Goal: Task Accomplishment & Management: Use online tool/utility

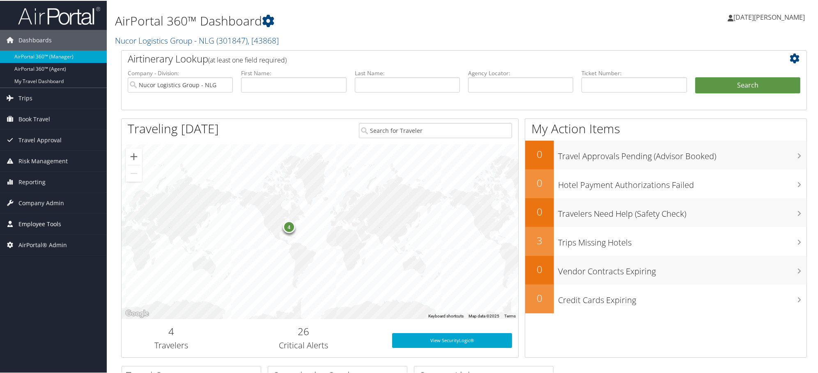
click at [46, 222] on span "Employee Tools" at bounding box center [39, 223] width 43 height 21
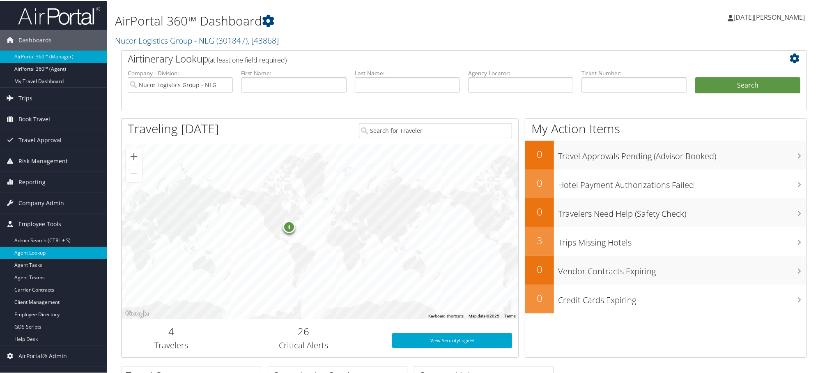
click at [30, 251] on link "Agent Lookup" at bounding box center [53, 252] width 107 height 12
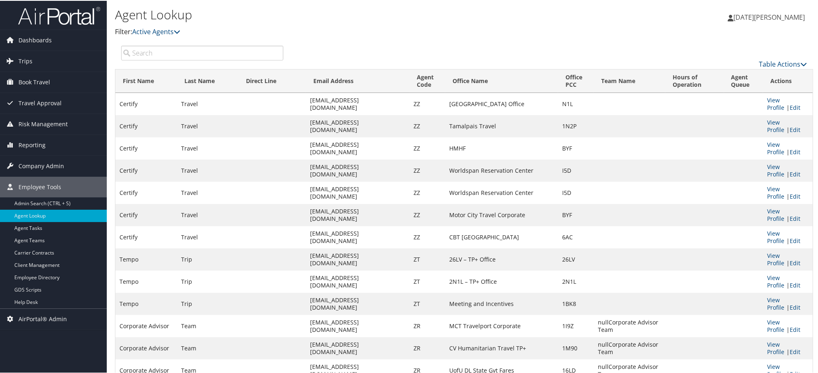
click at [185, 56] on input "search" at bounding box center [202, 52] width 162 height 15
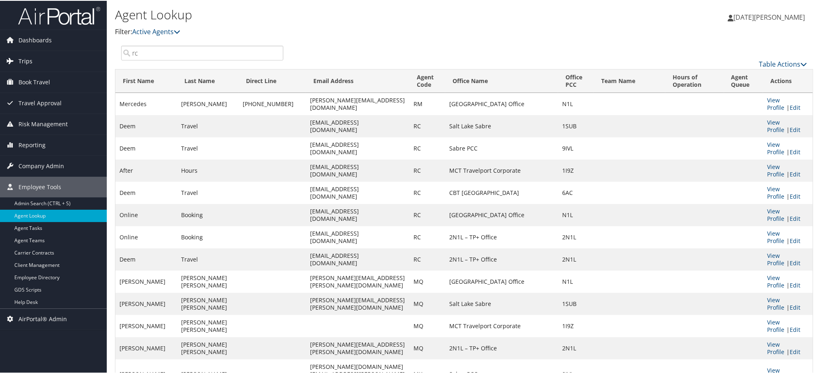
drag, startPoint x: 141, startPoint y: 53, endPoint x: 64, endPoint y: 53, distance: 76.4
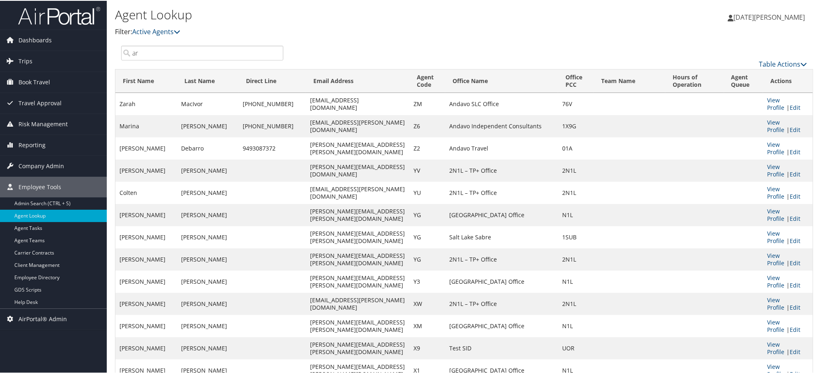
type input "a"
click at [146, 57] on input "AR" at bounding box center [202, 52] width 162 height 15
click at [145, 57] on input "AR" at bounding box center [202, 52] width 162 height 15
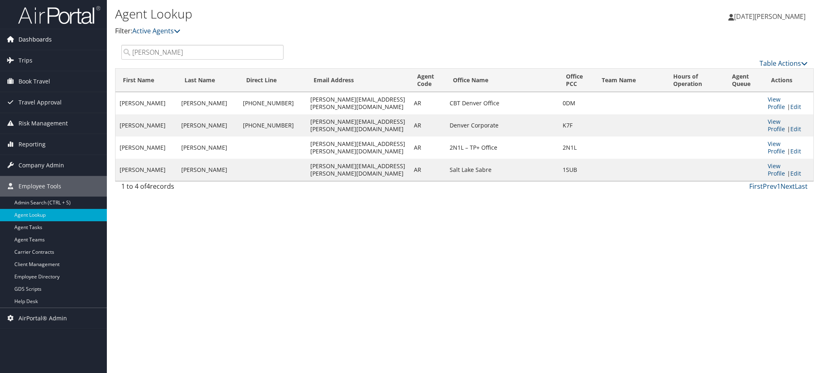
drag, startPoint x: 163, startPoint y: 51, endPoint x: 77, endPoint y: 47, distance: 85.5
click at [78, 47] on div "Dashboards AirPortal 360™ (Manager) AirPortal 360™ (Agent) My Travel Dashboard …" at bounding box center [411, 186] width 822 height 373
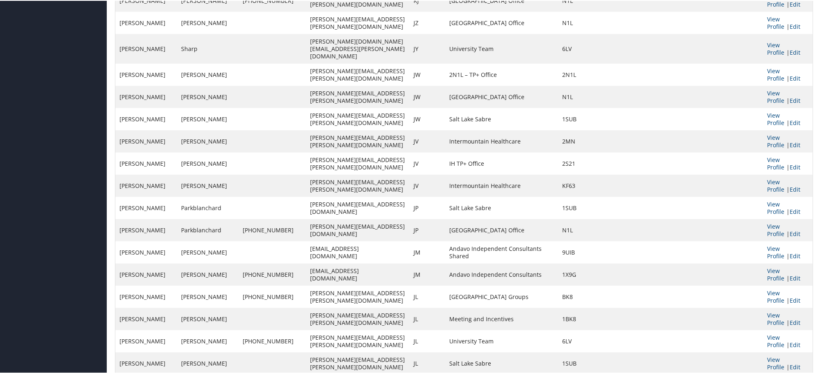
scroll to position [843, 0]
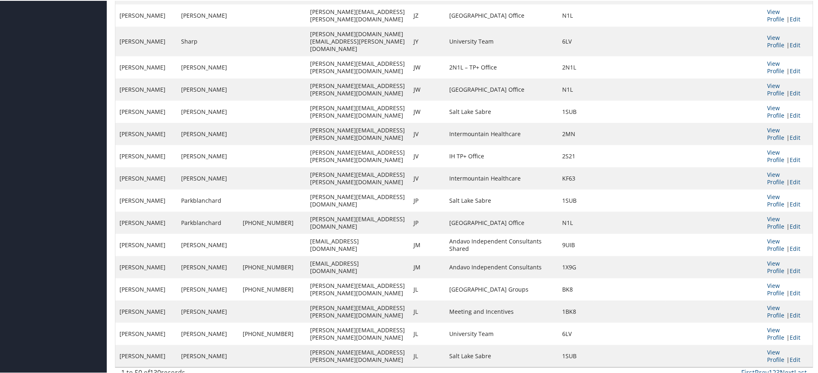
type input "JA"
click at [785, 367] on link "Next" at bounding box center [787, 371] width 14 height 9
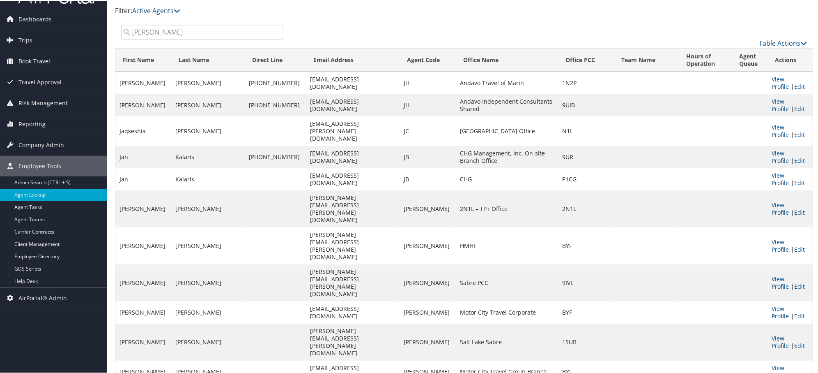
scroll to position [67, 0]
